Goal: Answer question/provide support: Share knowledge or assist other users

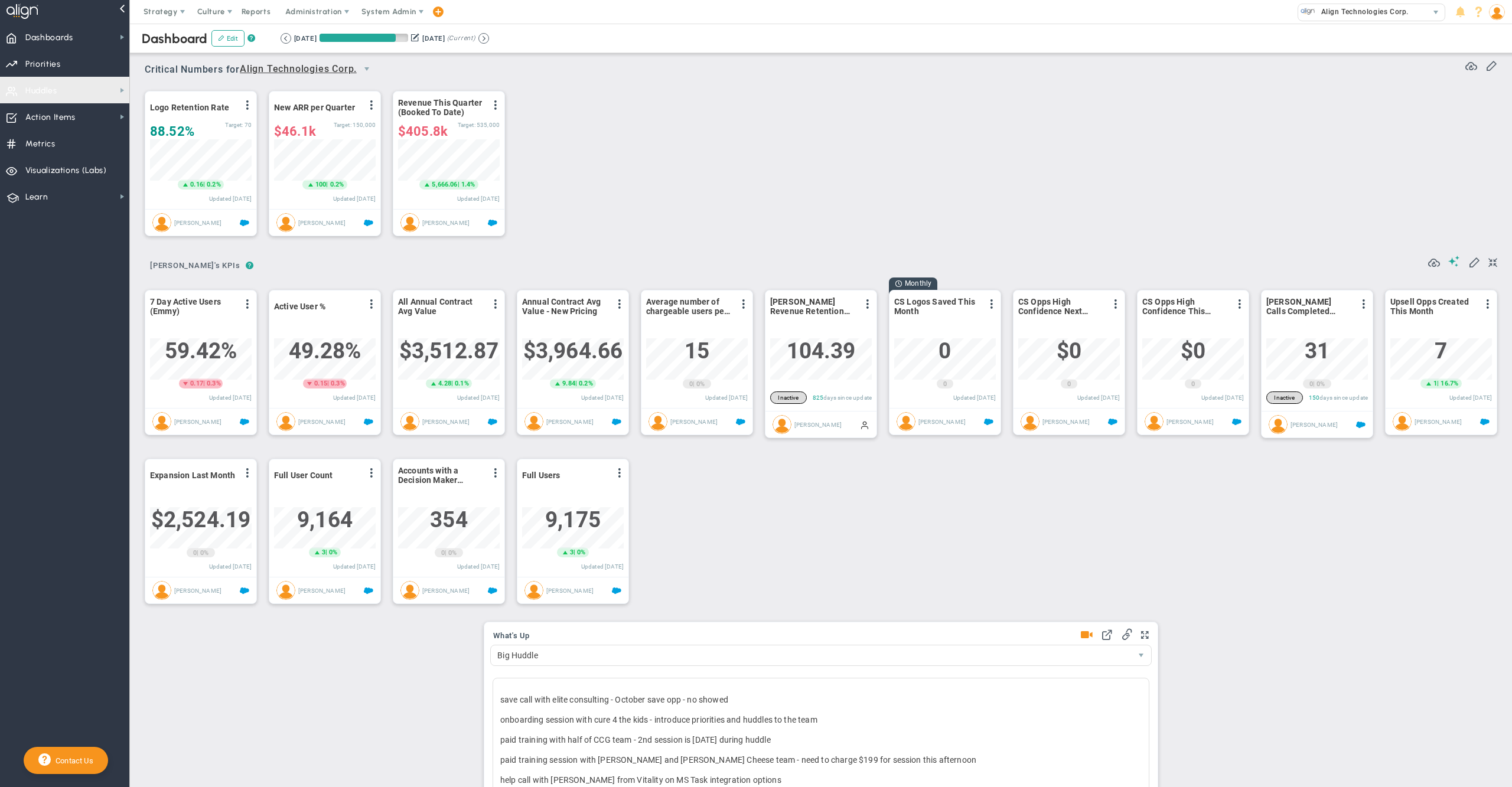
click at [64, 90] on span "Huddles Huddles" at bounding box center [64, 90] width 130 height 26
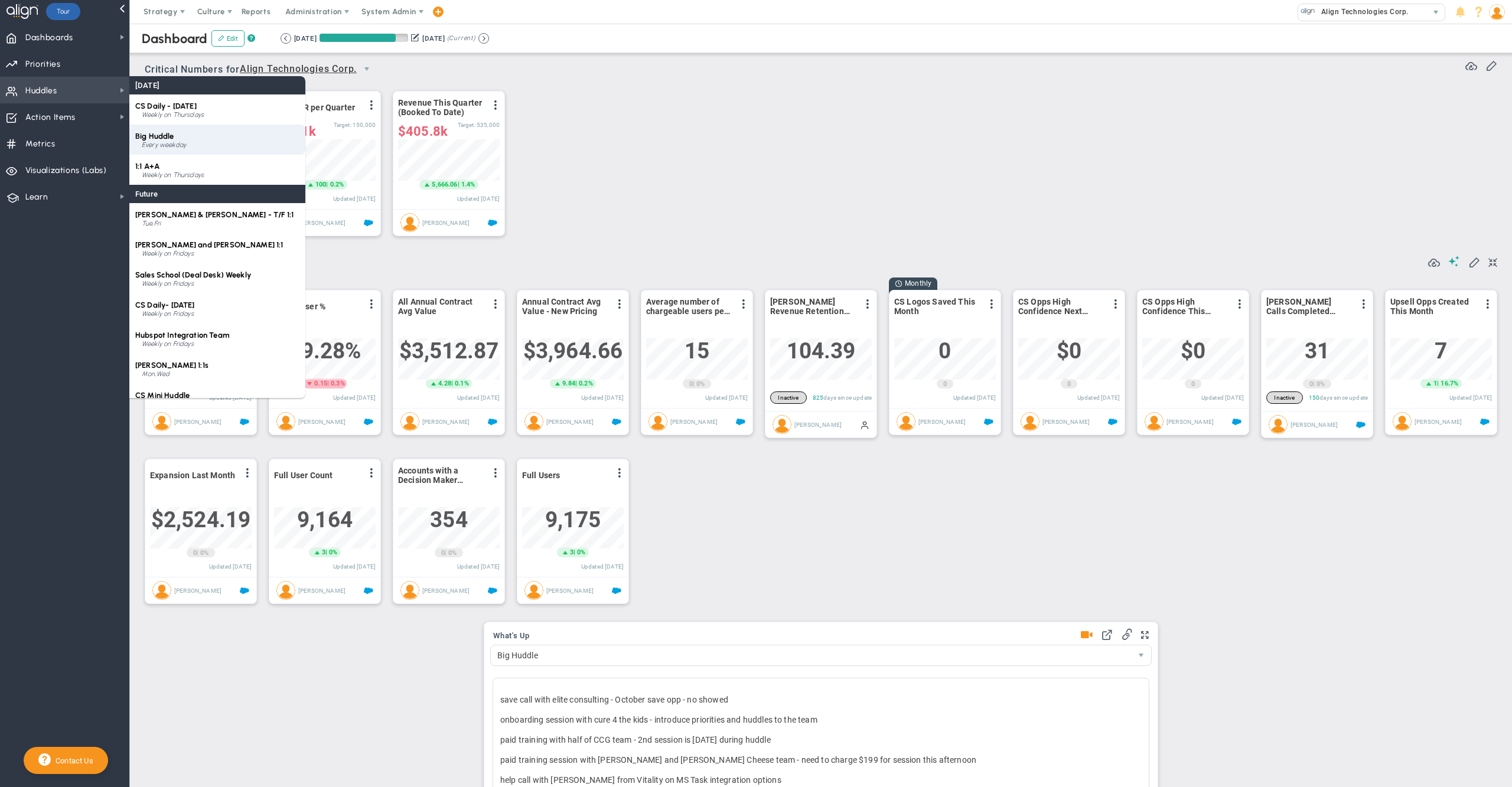
click at [169, 138] on span "Big Huddle" at bounding box center [154, 136] width 39 height 9
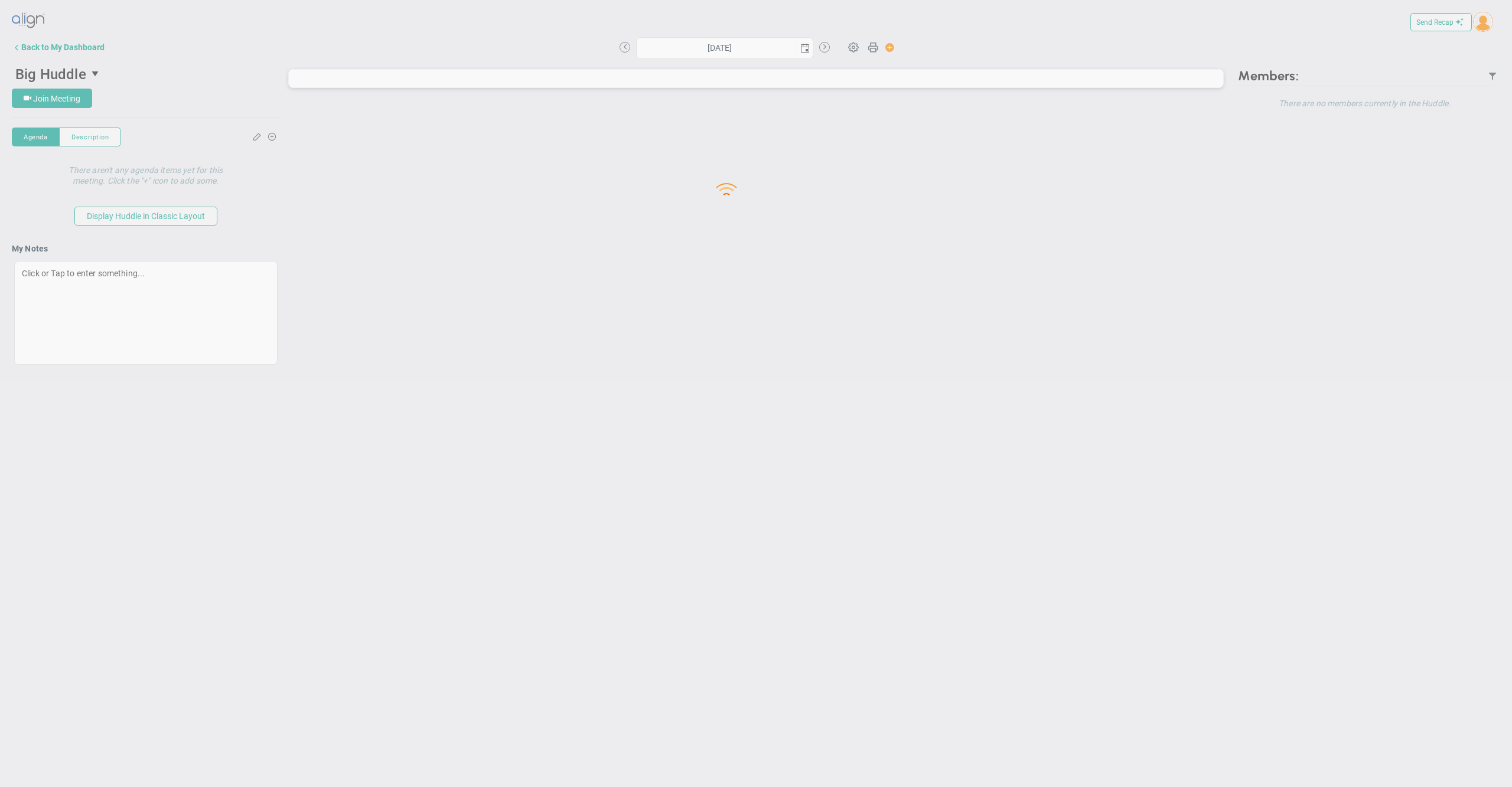
type input "[DATE]"
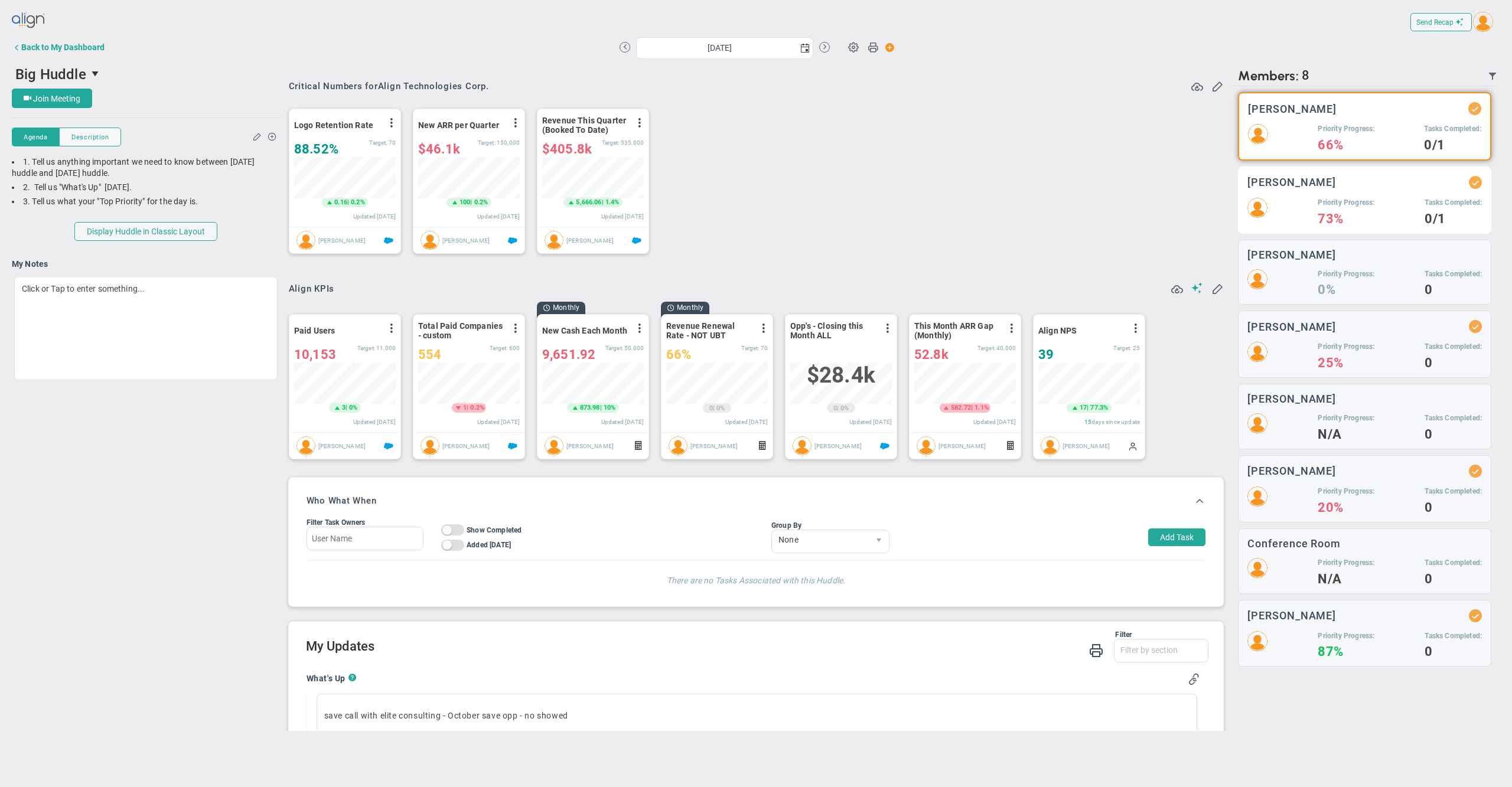
click at [1309, 198] on div "Priority Progress: 73% Tasks Completed: 0/1" at bounding box center [1365, 211] width 234 height 26
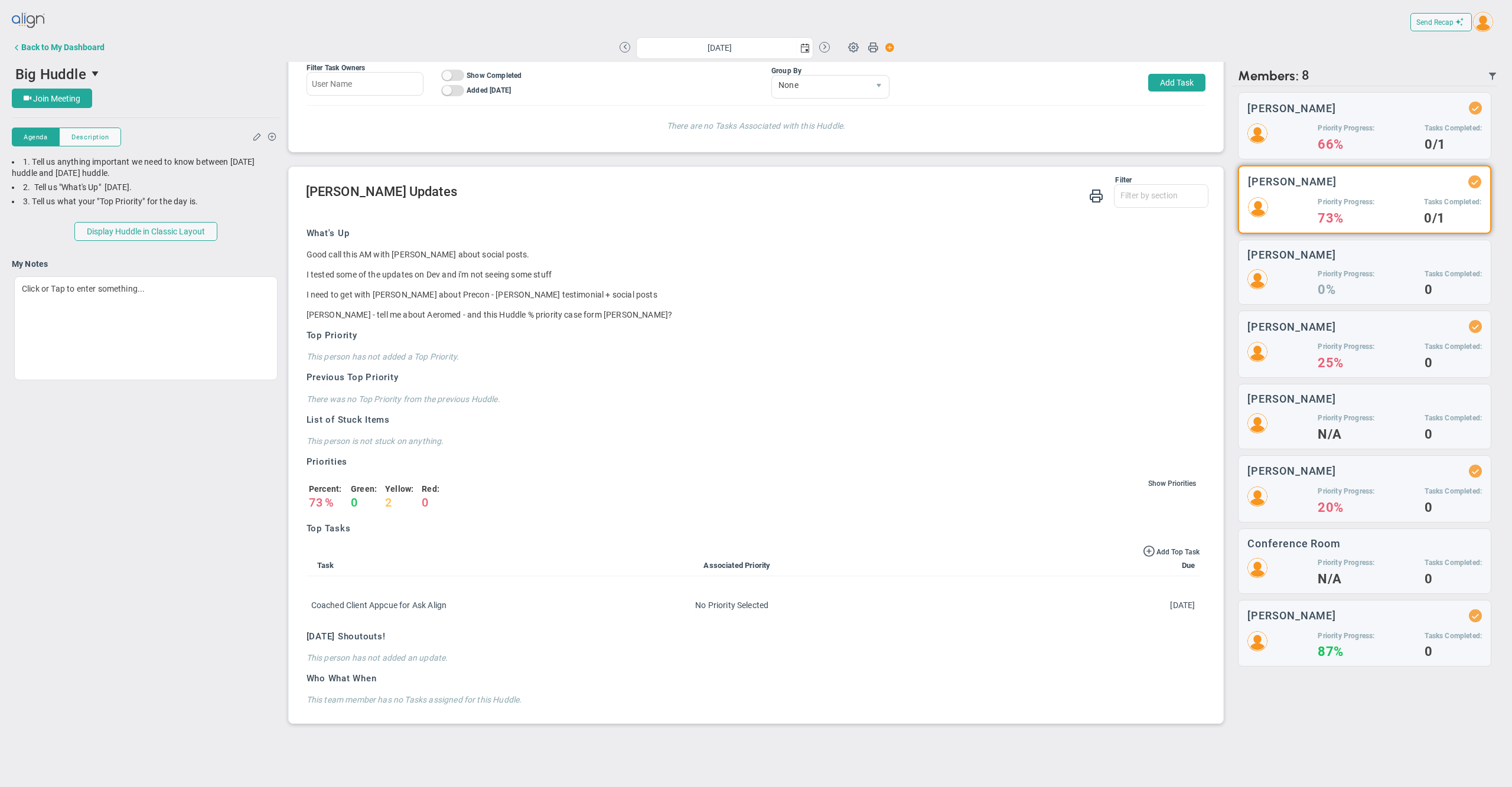
click at [662, 222] on div "What's Up Good call this AM with [PERSON_NAME] about social posts. I tested som…" at bounding box center [753, 462] width 912 height 506
click at [726, 173] on div "Filter What's Up Top Priorities Stucks Priorities Top Tasks [DATE] Shoutouts! W…" at bounding box center [756, 445] width 935 height 557
click at [1274, 350] on div "Priority Progress: 25% Tasks Completed: 0" at bounding box center [1365, 355] width 234 height 26
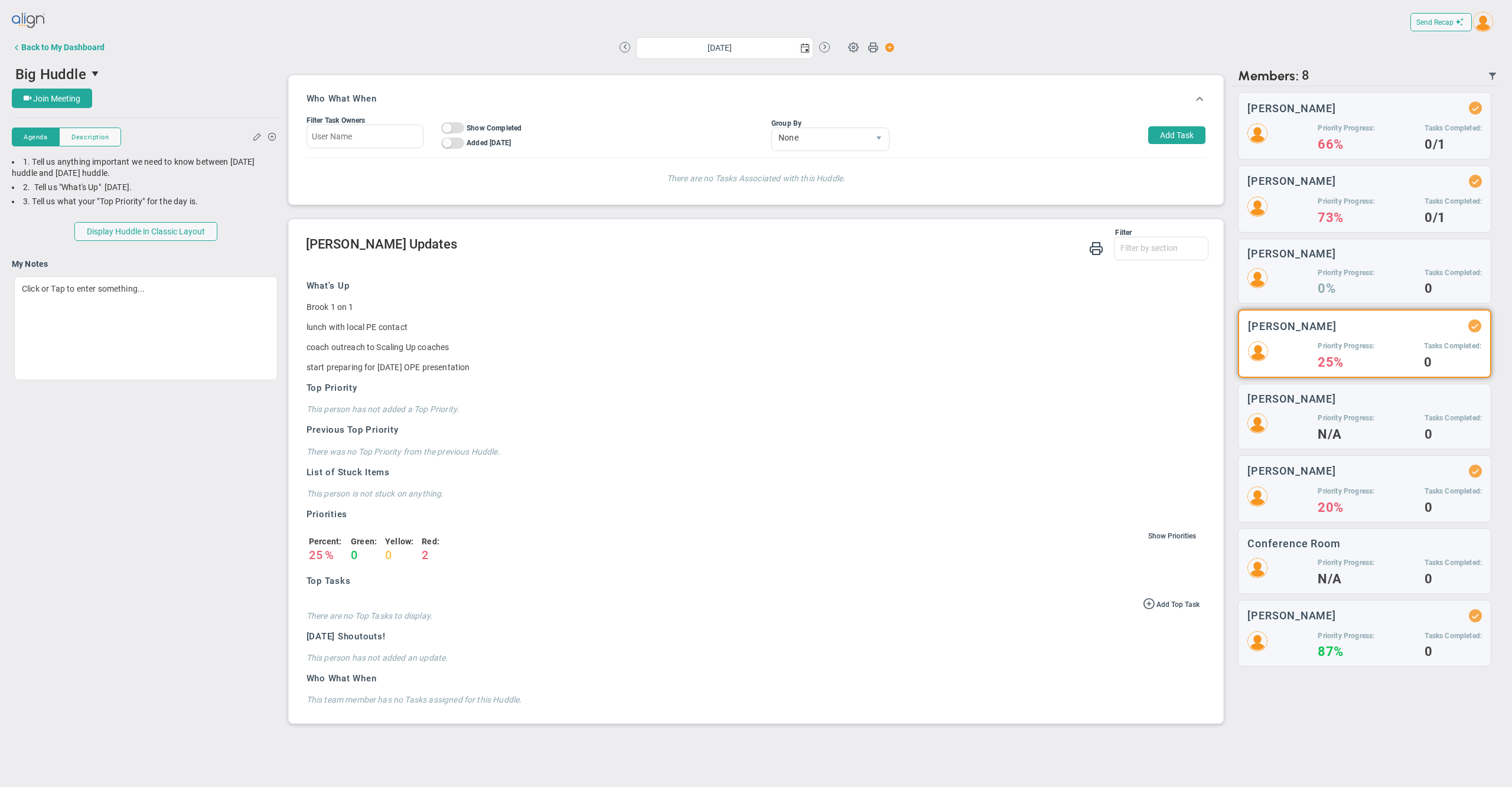
click at [723, 241] on h2 "[PERSON_NAME] Updates" at bounding box center [758, 245] width 904 height 17
click at [1306, 466] on h3 "[PERSON_NAME]" at bounding box center [1292, 471] width 89 height 11
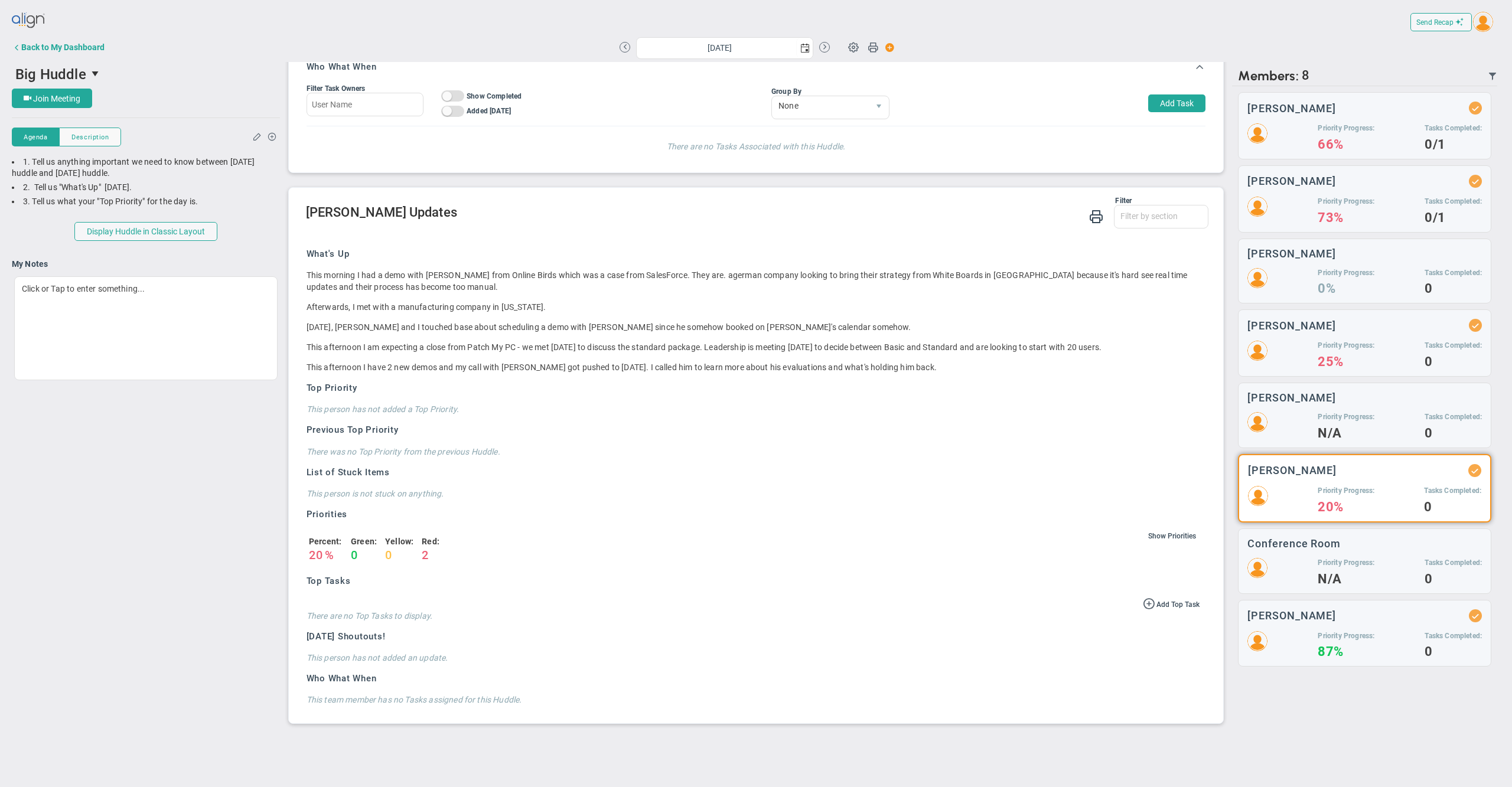
click at [750, 213] on h2 "[PERSON_NAME] Updates" at bounding box center [758, 213] width 904 height 17
click at [830, 447] on div "Top Priority undefined This person has not added a Top Priority. Previous Top P…" at bounding box center [753, 419] width 894 height 75
click at [1313, 638] on div "Priority Progress: 87% Tasks Completed: 0" at bounding box center [1365, 644] width 234 height 26
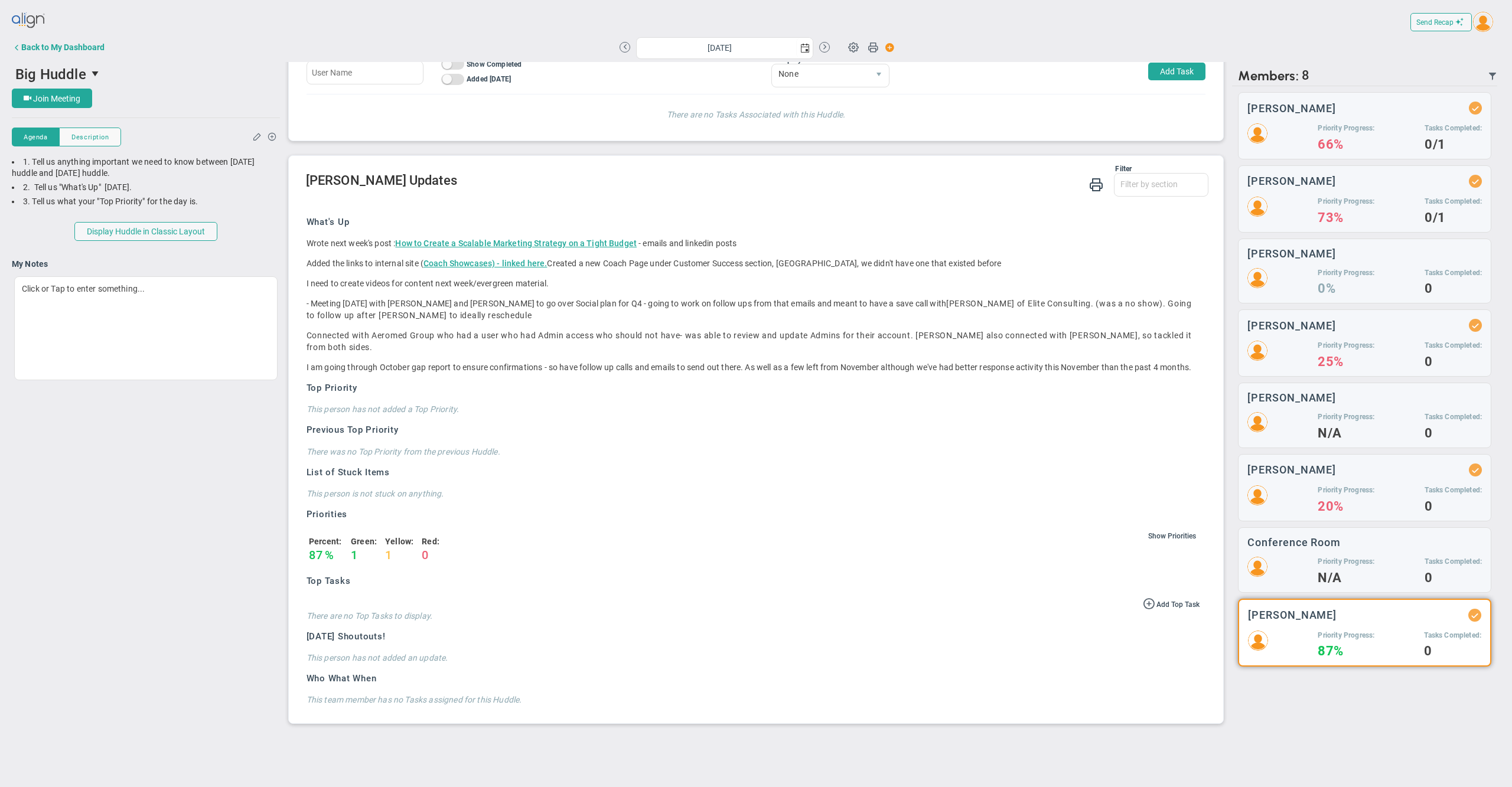
click at [789, 422] on div "Top Priority undefined This person has not added a Top Priority. Previous Top P…" at bounding box center [753, 419] width 894 height 75
click at [748, 403] on div "Top Priority undefined This person has not added a Top Priority. Previous Top P…" at bounding box center [753, 419] width 894 height 75
click at [736, 392] on h3 "Top Priority" at bounding box center [753, 388] width 894 height 12
click at [1481, 23] on img at bounding box center [1483, 21] width 20 height 20
click at [1466, 145] on span "Sign Out" at bounding box center [1466, 141] width 90 height 23
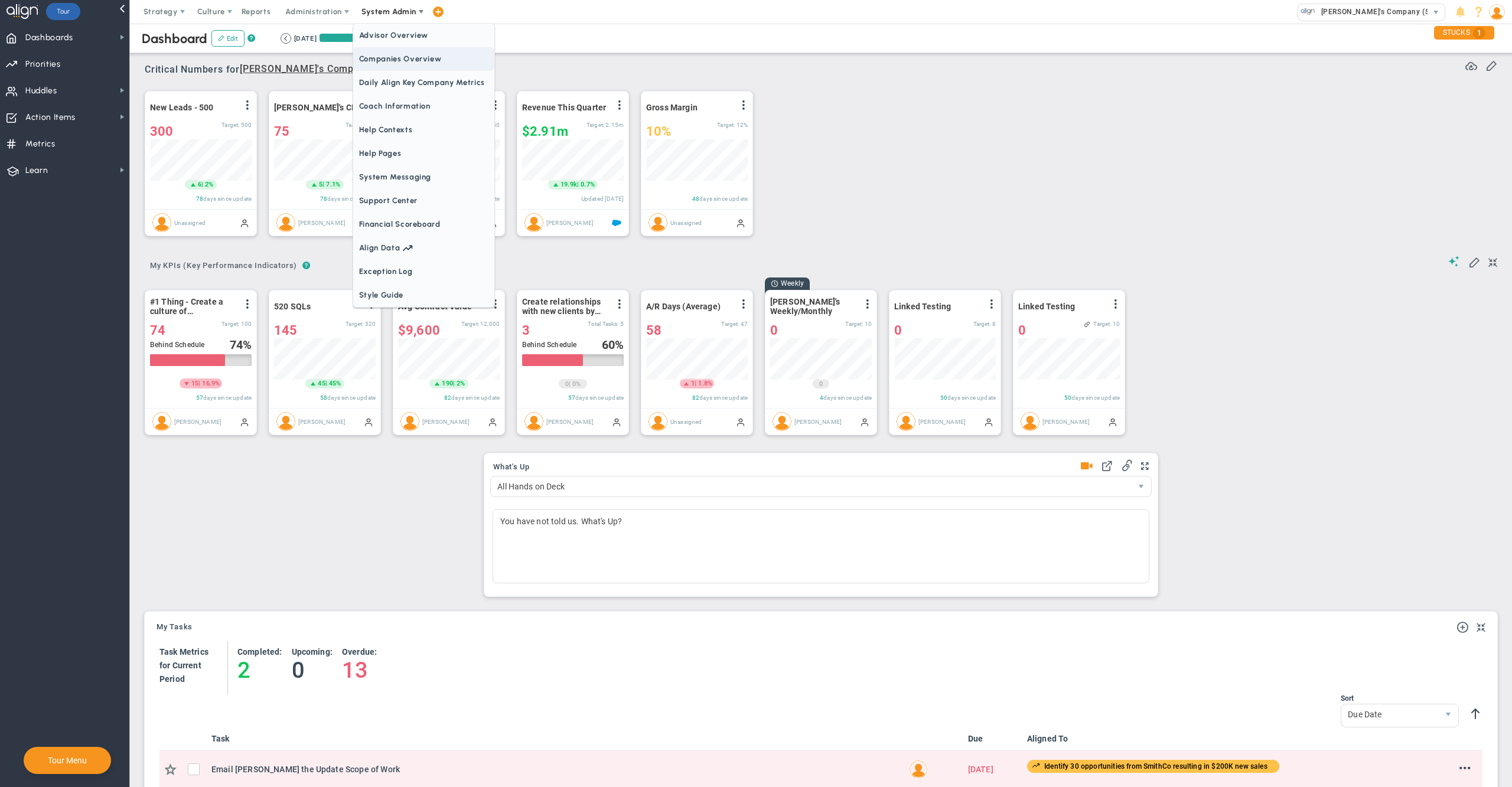
click at [401, 57] on span "Companies Overview" at bounding box center [423, 59] width 141 height 23
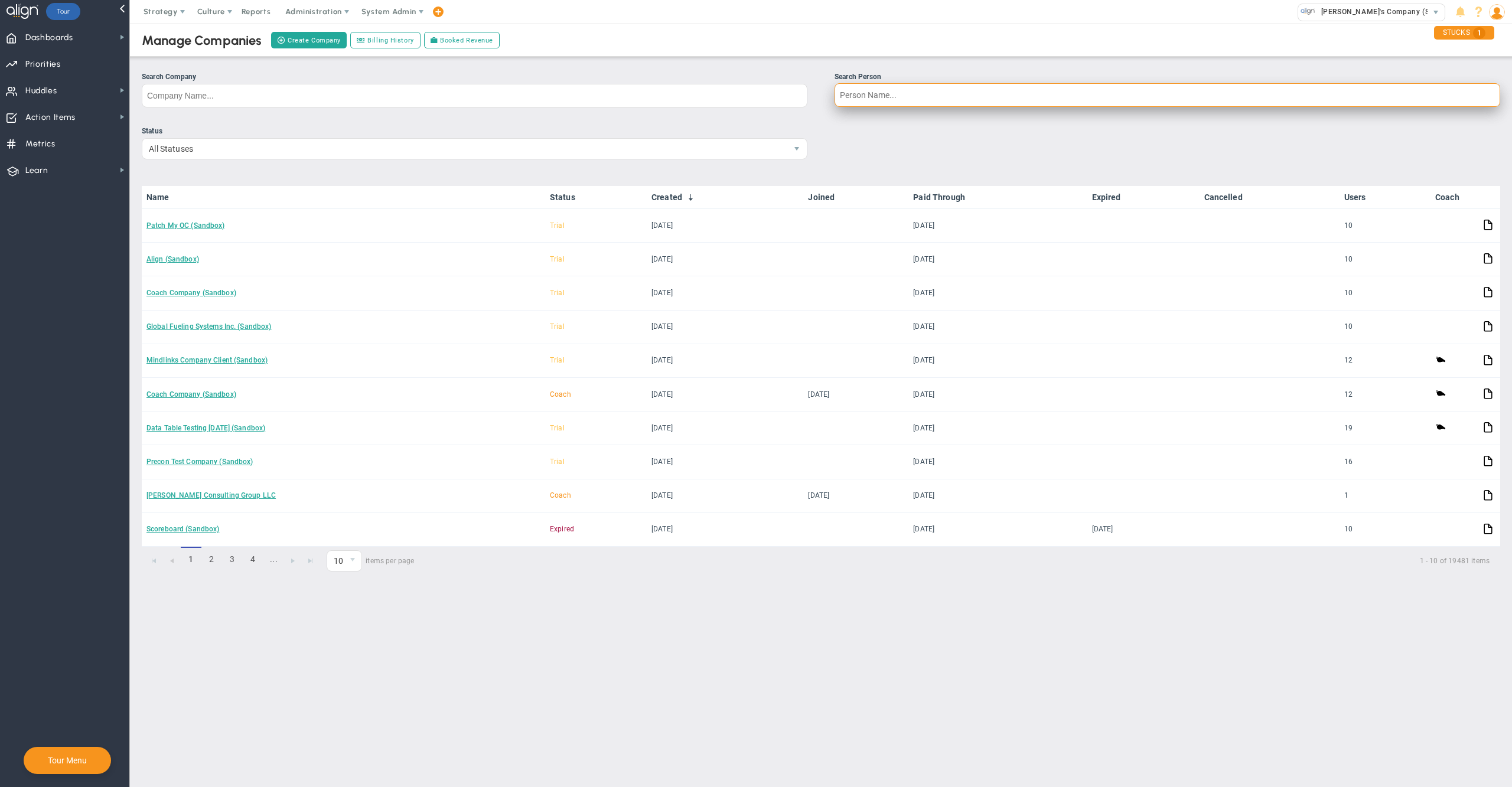
click at [903, 102] on input "Search Person" at bounding box center [1167, 95] width 666 height 23
type input "flavio ort"
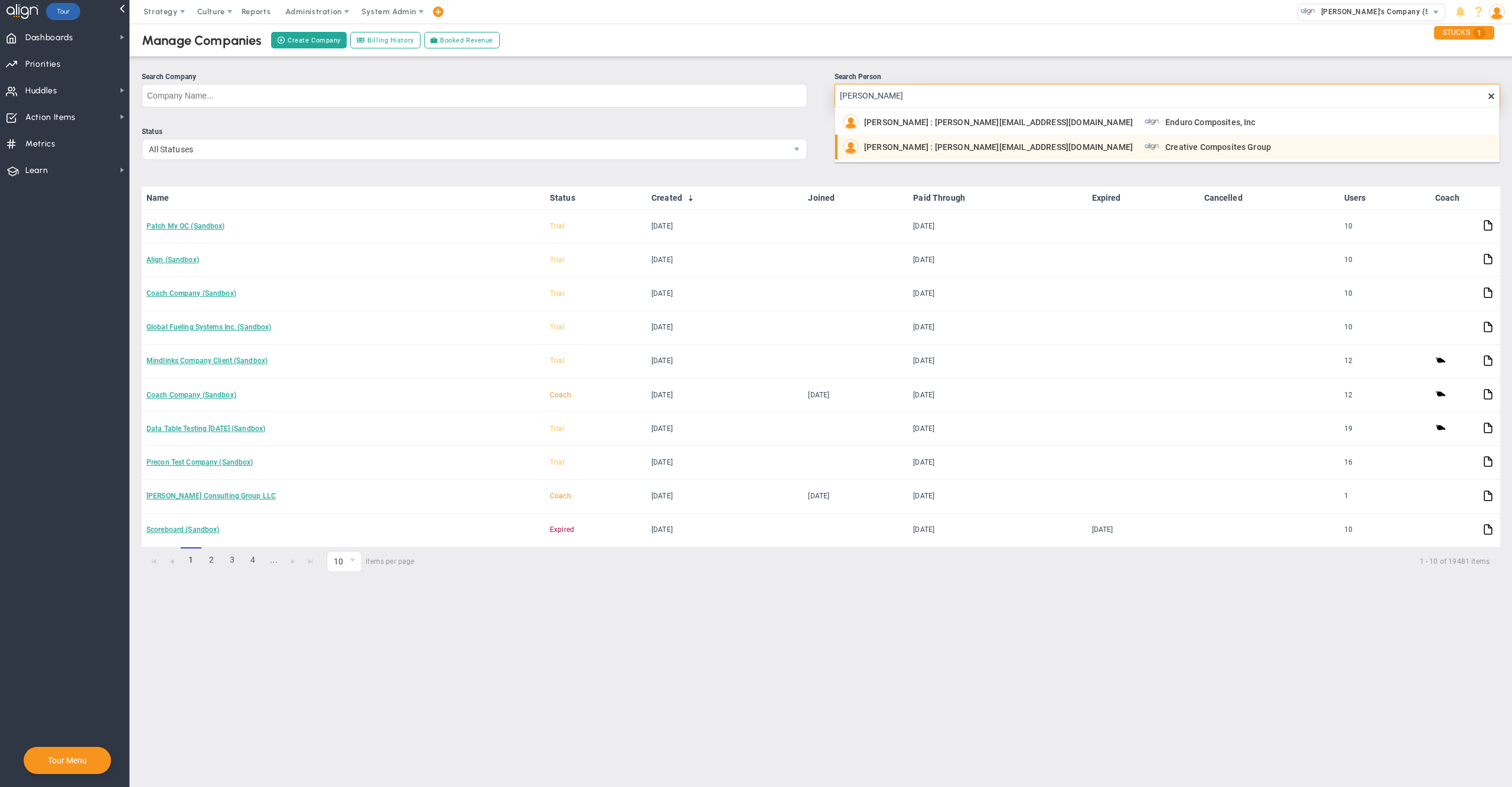
click at [917, 143] on span "Flavio Ortiz : fortiz@endurocomposites.com" at bounding box center [998, 146] width 269 height 8
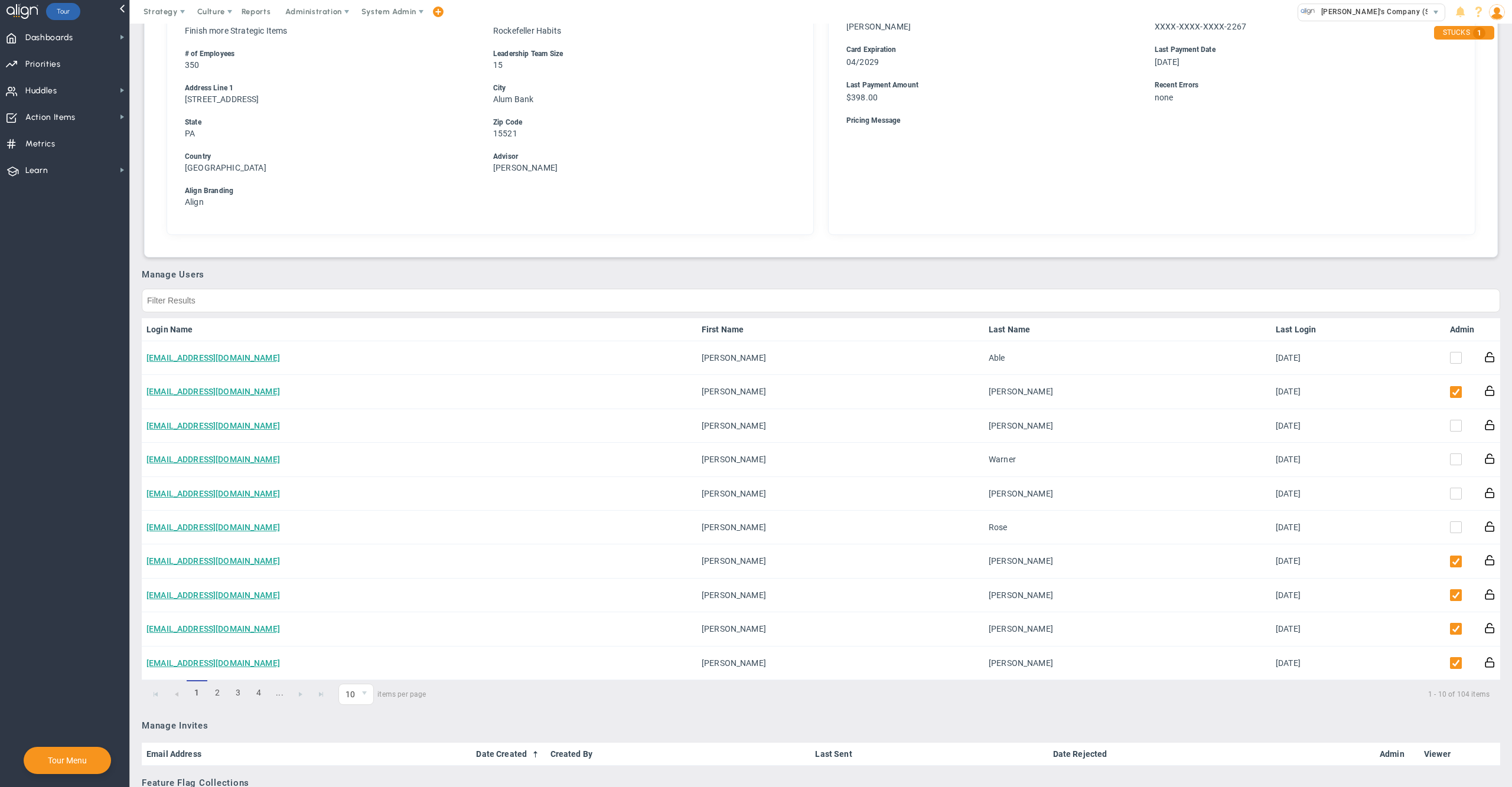
scroll to position [506, 0]
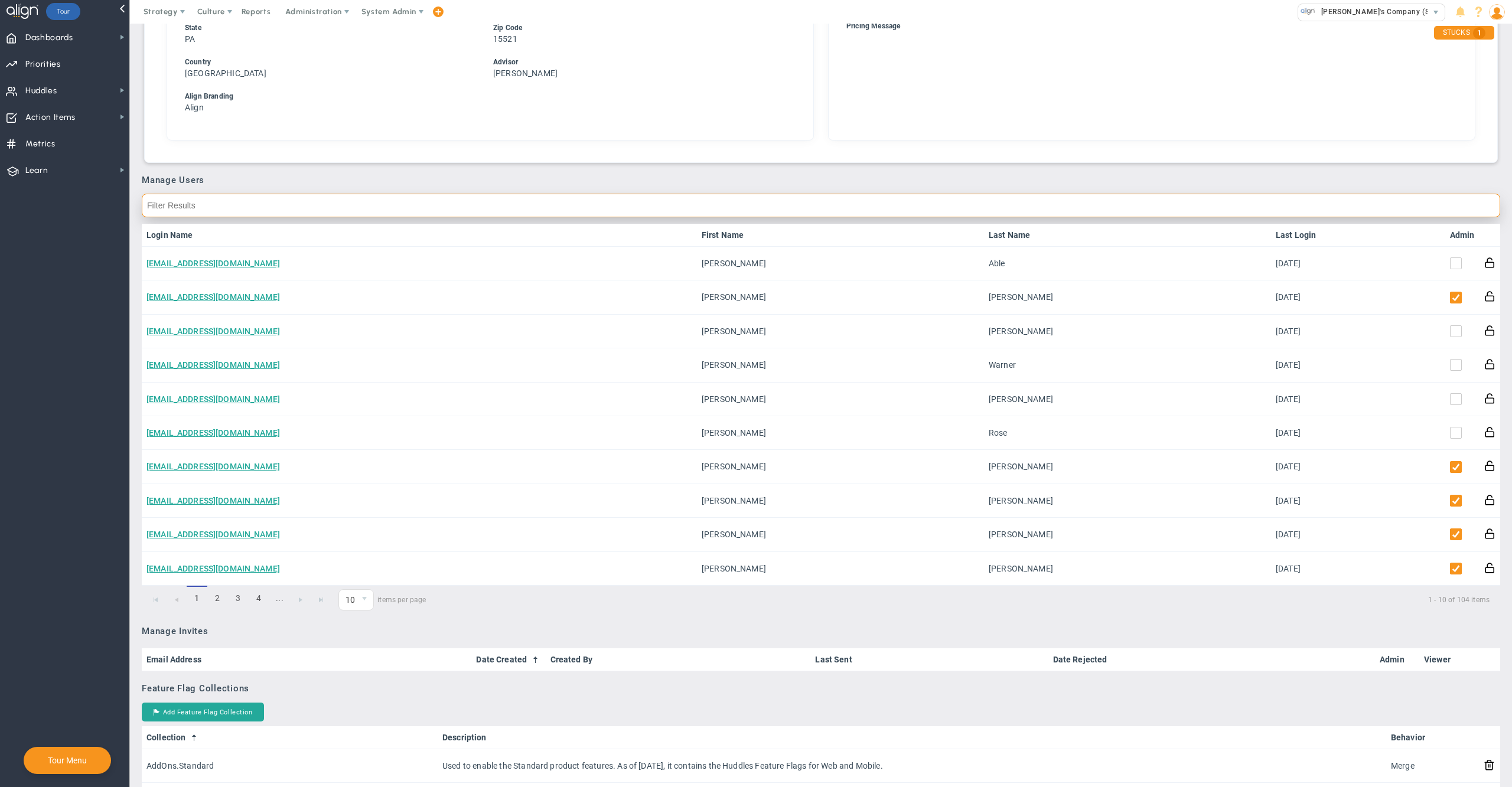
click at [1180, 206] on input "text" at bounding box center [822, 206] width 1359 height 23
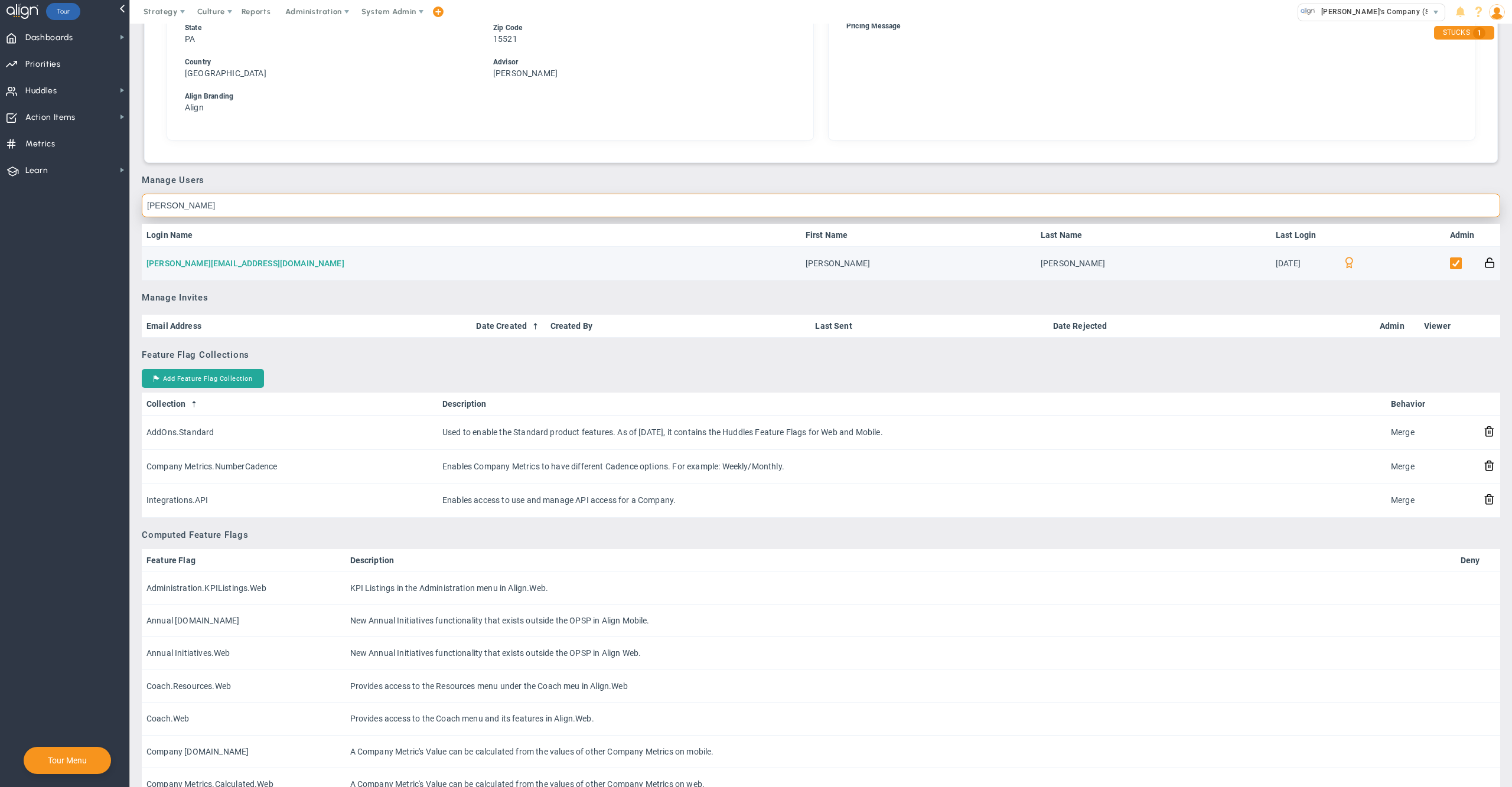
type input "flavio"
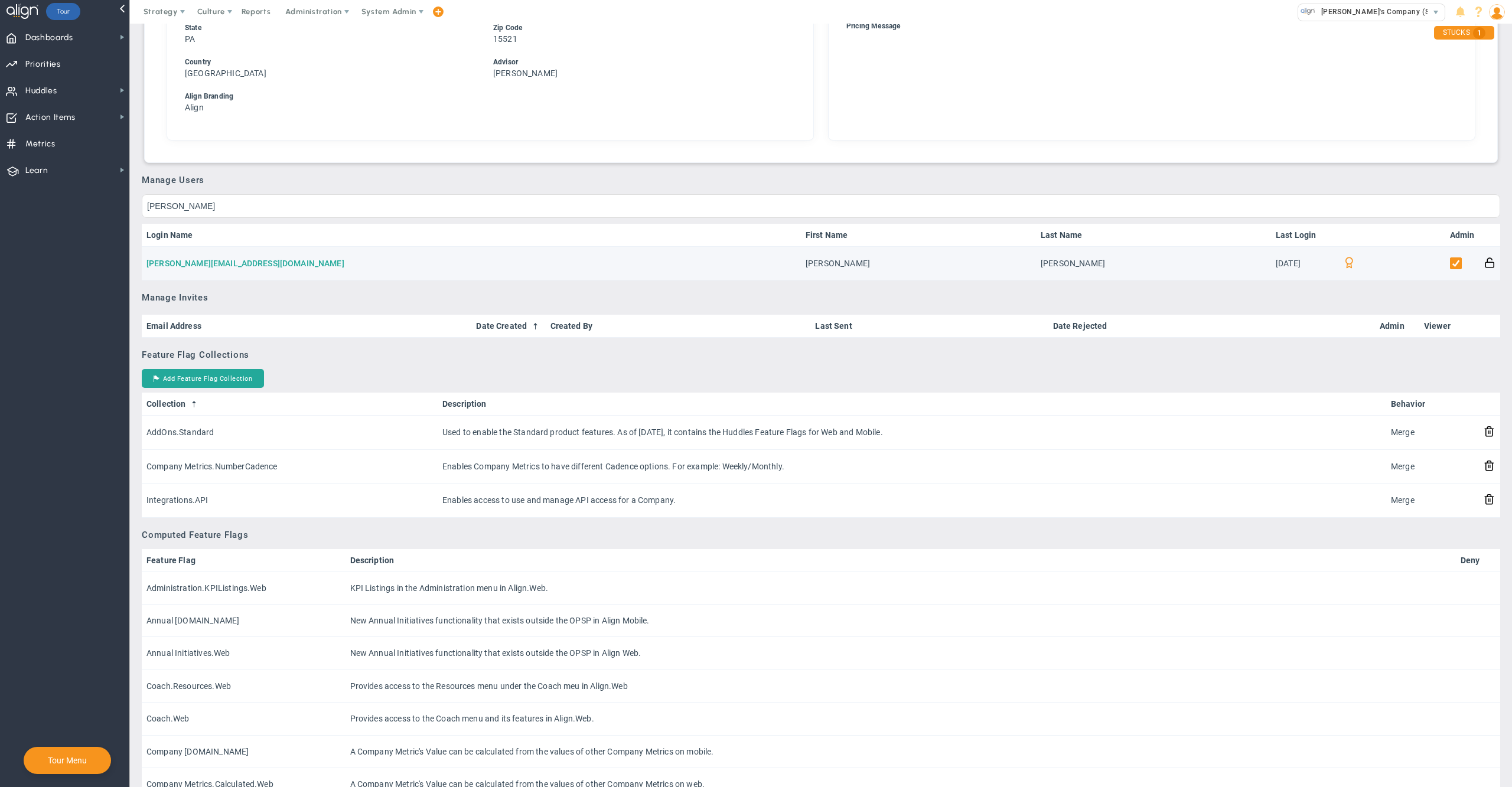
click at [253, 258] on link "fortiz@endurocomposites.com" at bounding box center [245, 263] width 198 height 10
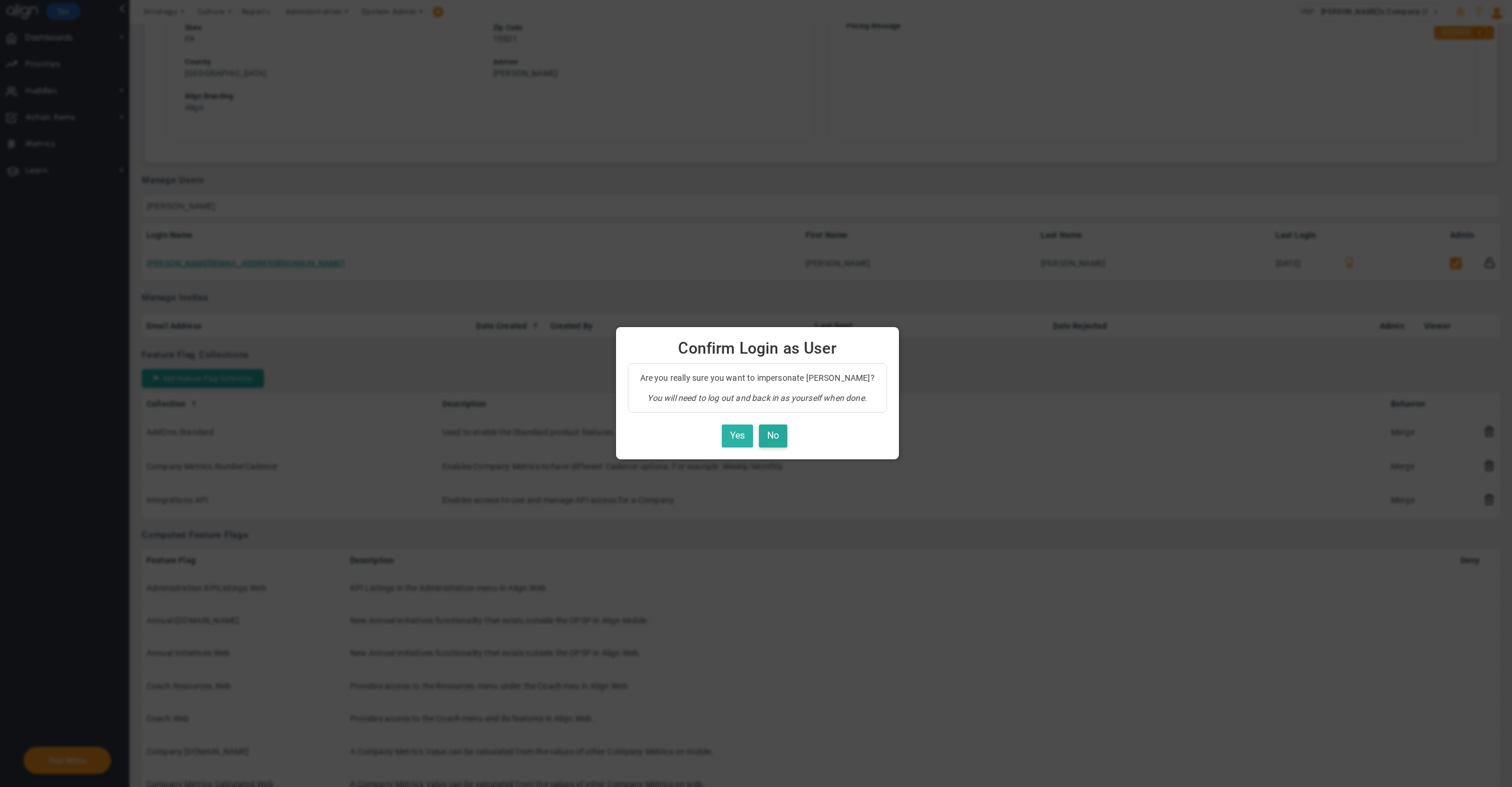
click at [737, 442] on button "Yes" at bounding box center [737, 436] width 31 height 23
